Goal: Use online tool/utility: Utilize a website feature to perform a specific function

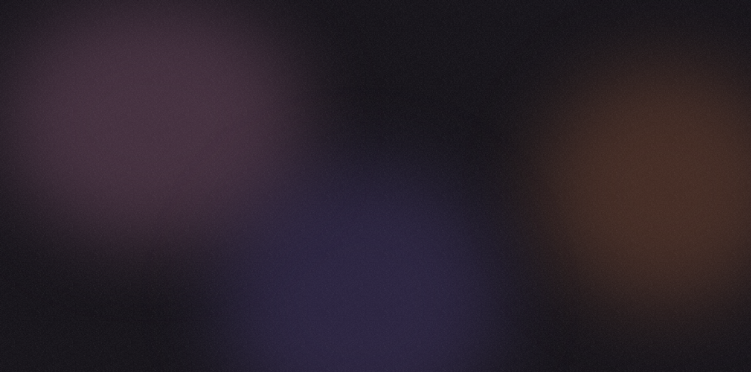
scroll to position [15, 0]
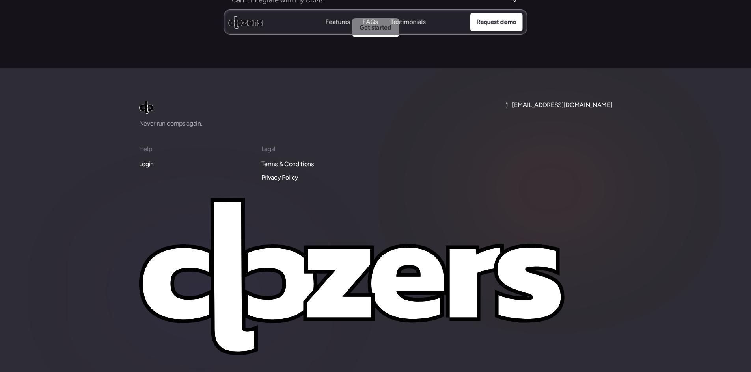
click at [151, 159] on p "Login" at bounding box center [146, 164] width 15 height 10
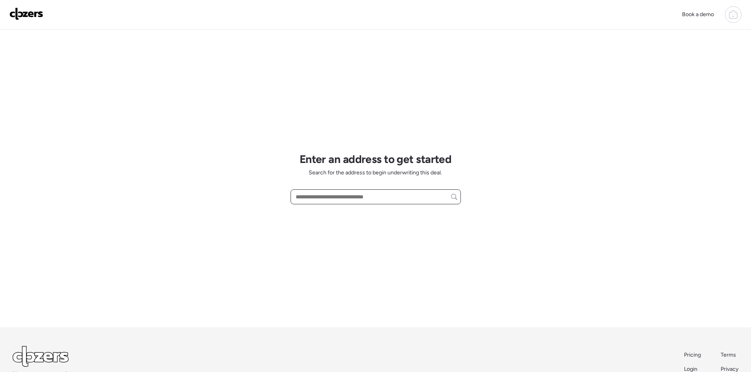
click at [331, 198] on input "text" at bounding box center [375, 196] width 163 height 11
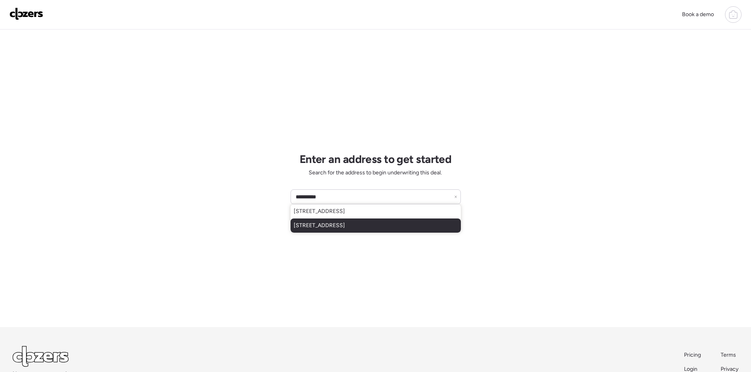
click at [329, 222] on span "3827 Avenue Q NW, Winter Haven, FL, 33881" at bounding box center [319, 226] width 51 height 8
type input "**********"
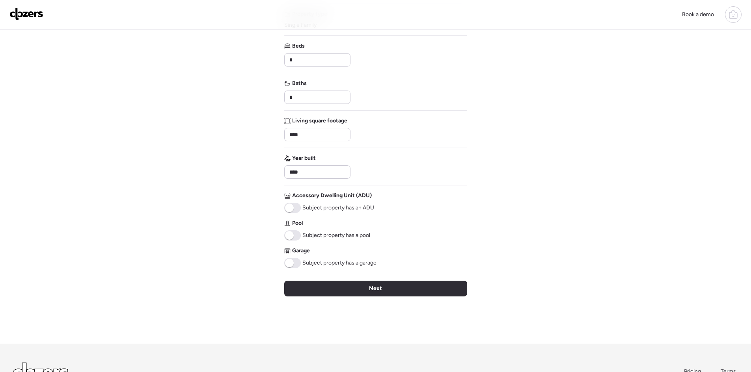
scroll to position [163, 0]
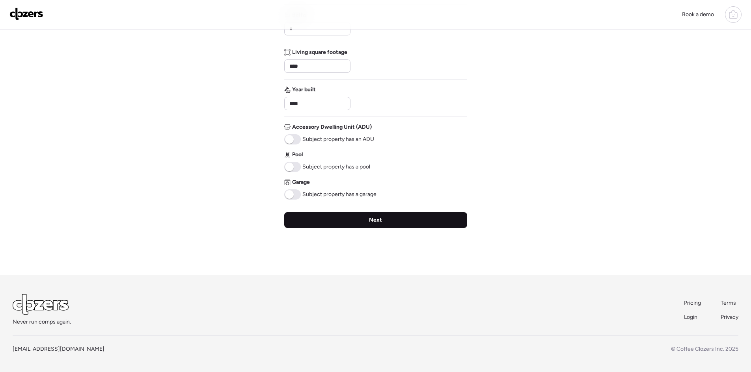
click at [359, 218] on div "Next" at bounding box center [375, 220] width 183 height 16
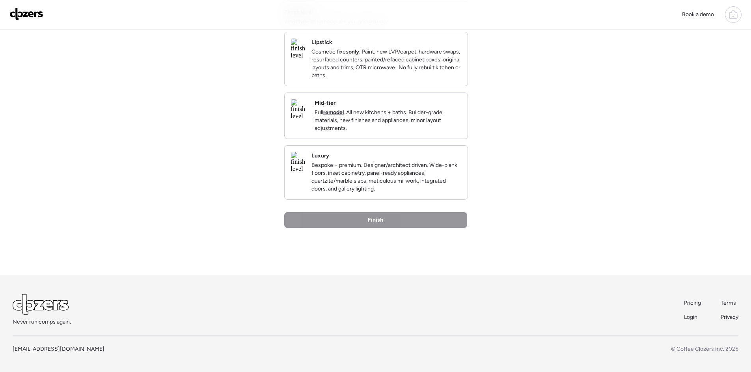
scroll to position [0, 0]
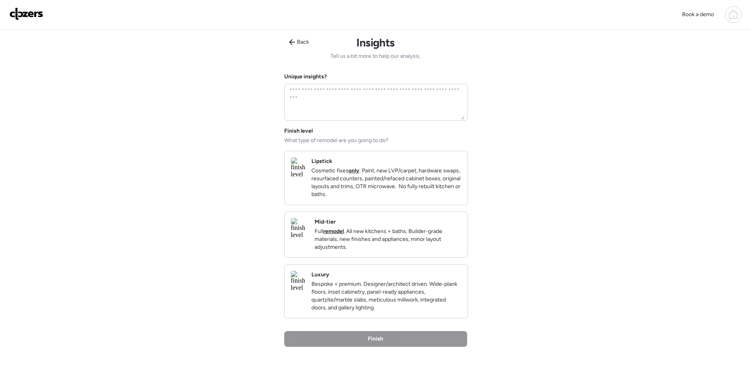
click at [423, 299] on p "Bespoke + premium. Designer/architect driven. Wide-plank floors, inset cabinetr…" at bounding box center [386, 297] width 150 height 32
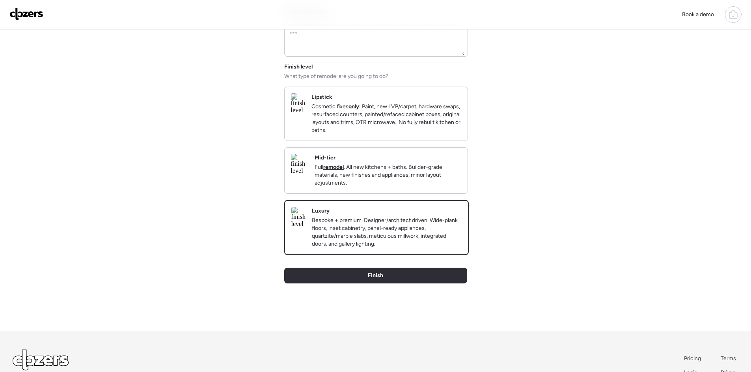
scroll to position [133, 0]
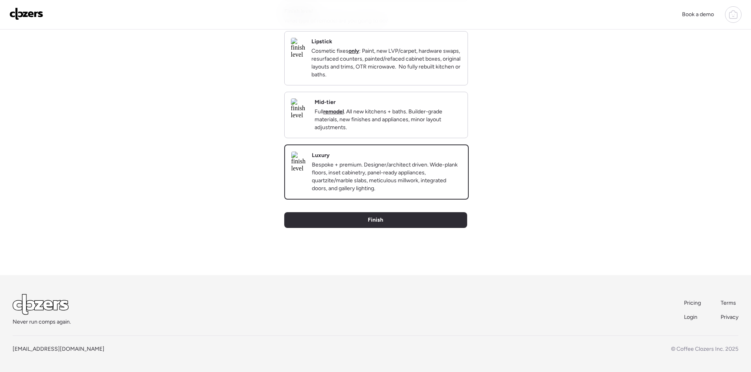
click at [420, 121] on p "Full remodel . All new kitchens + baths. Builder-grade materials, new finishes …" at bounding box center [387, 120] width 147 height 24
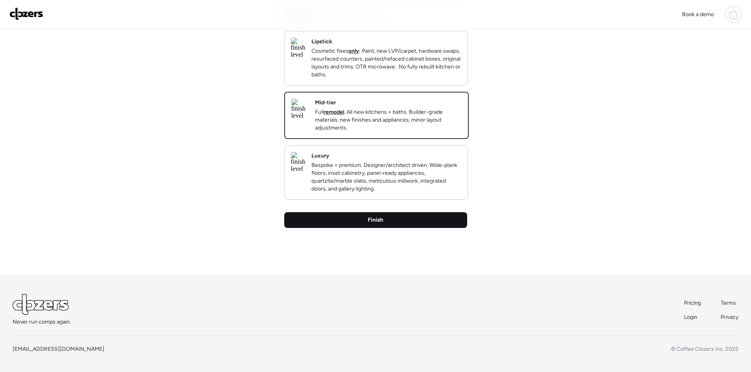
click at [424, 219] on div "Finish" at bounding box center [375, 220] width 183 height 16
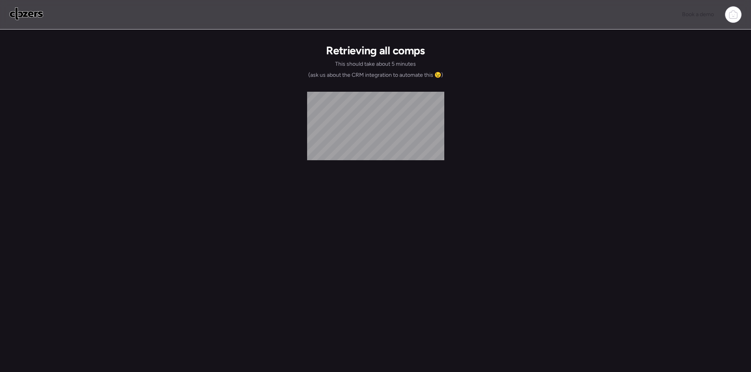
scroll to position [0, 0]
